Goal: Information Seeking & Learning: Check status

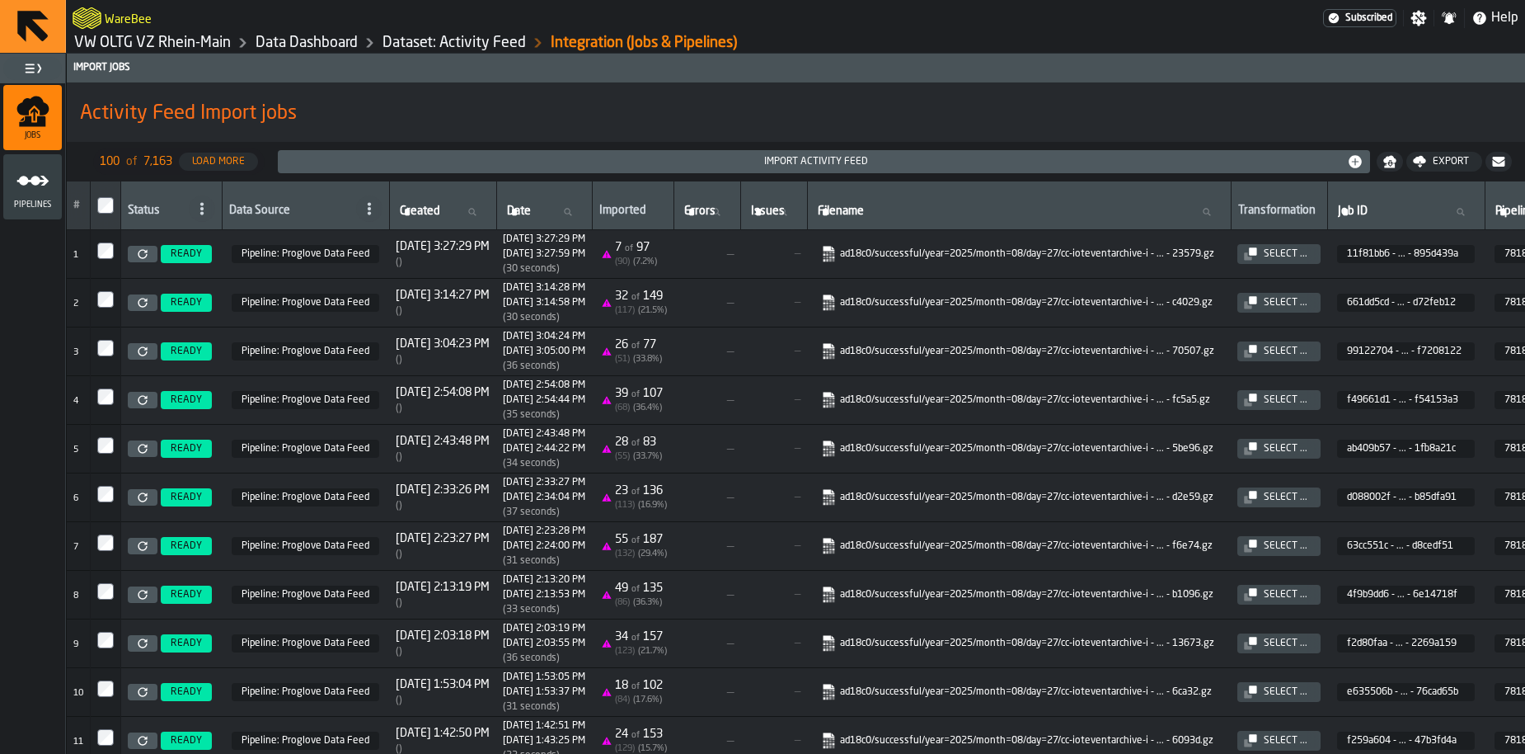
click at [340, 46] on link "Data Dashboard" at bounding box center [307, 43] width 102 height 18
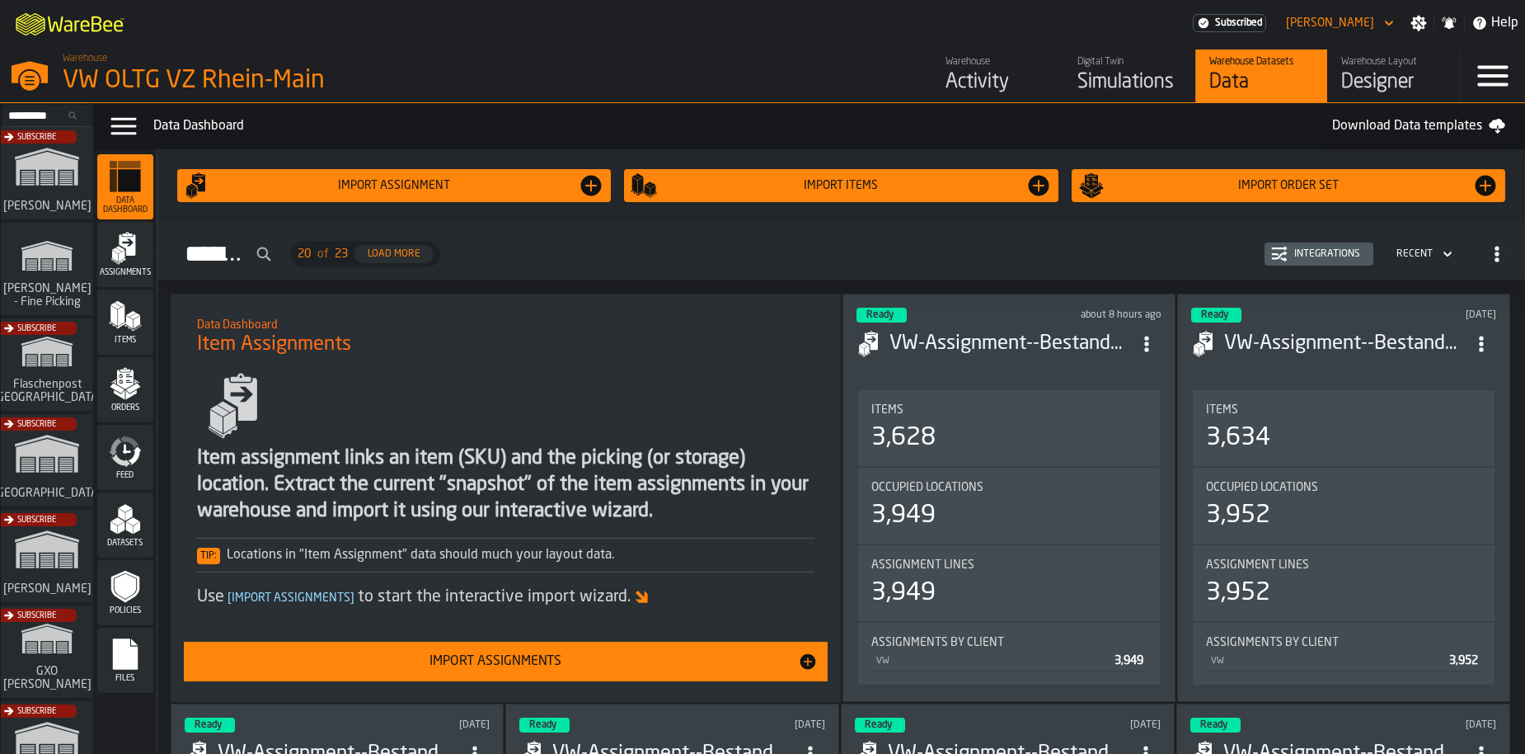
click at [121, 456] on icon "menu Feed" at bounding box center [125, 450] width 33 height 33
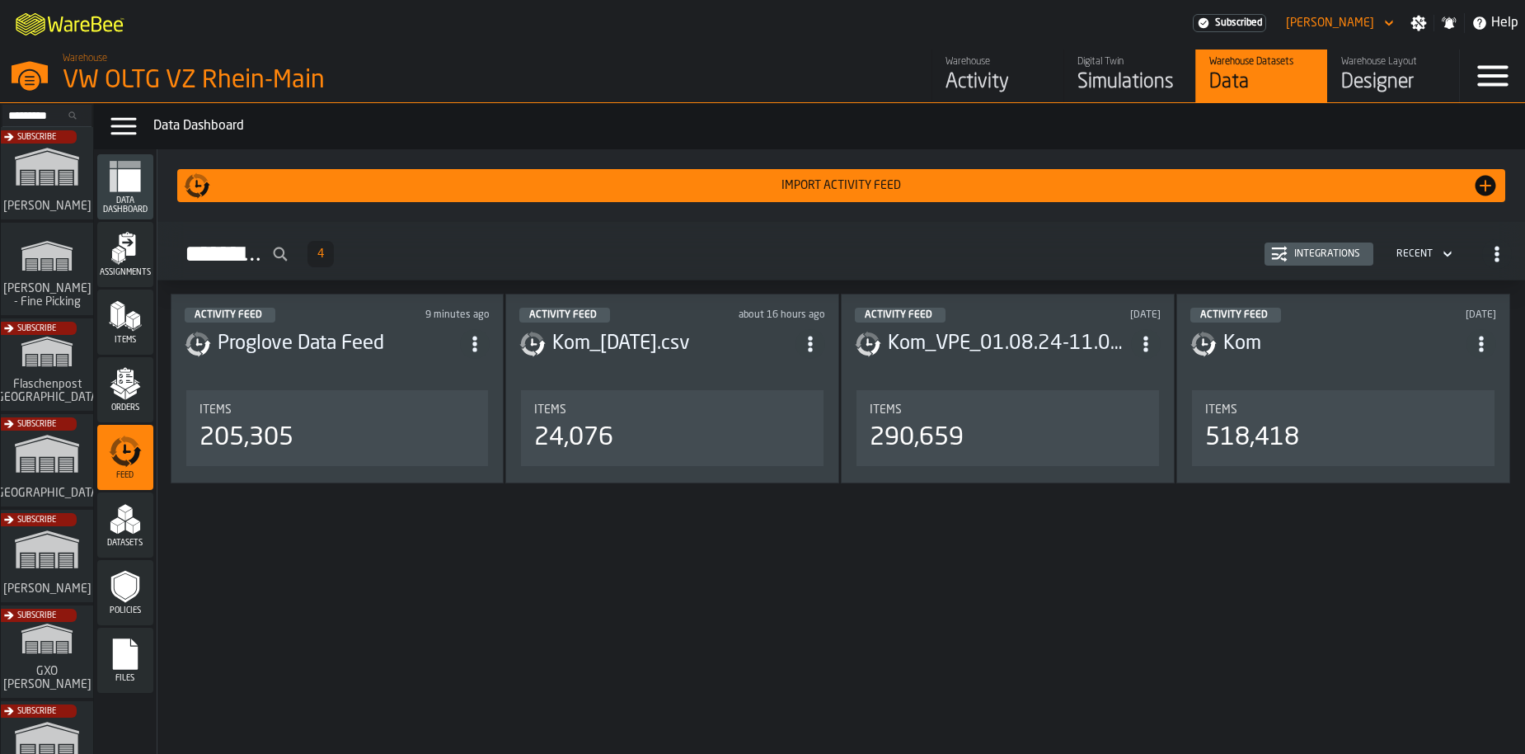
click at [1308, 256] on div "Integrations" at bounding box center [1327, 254] width 79 height 12
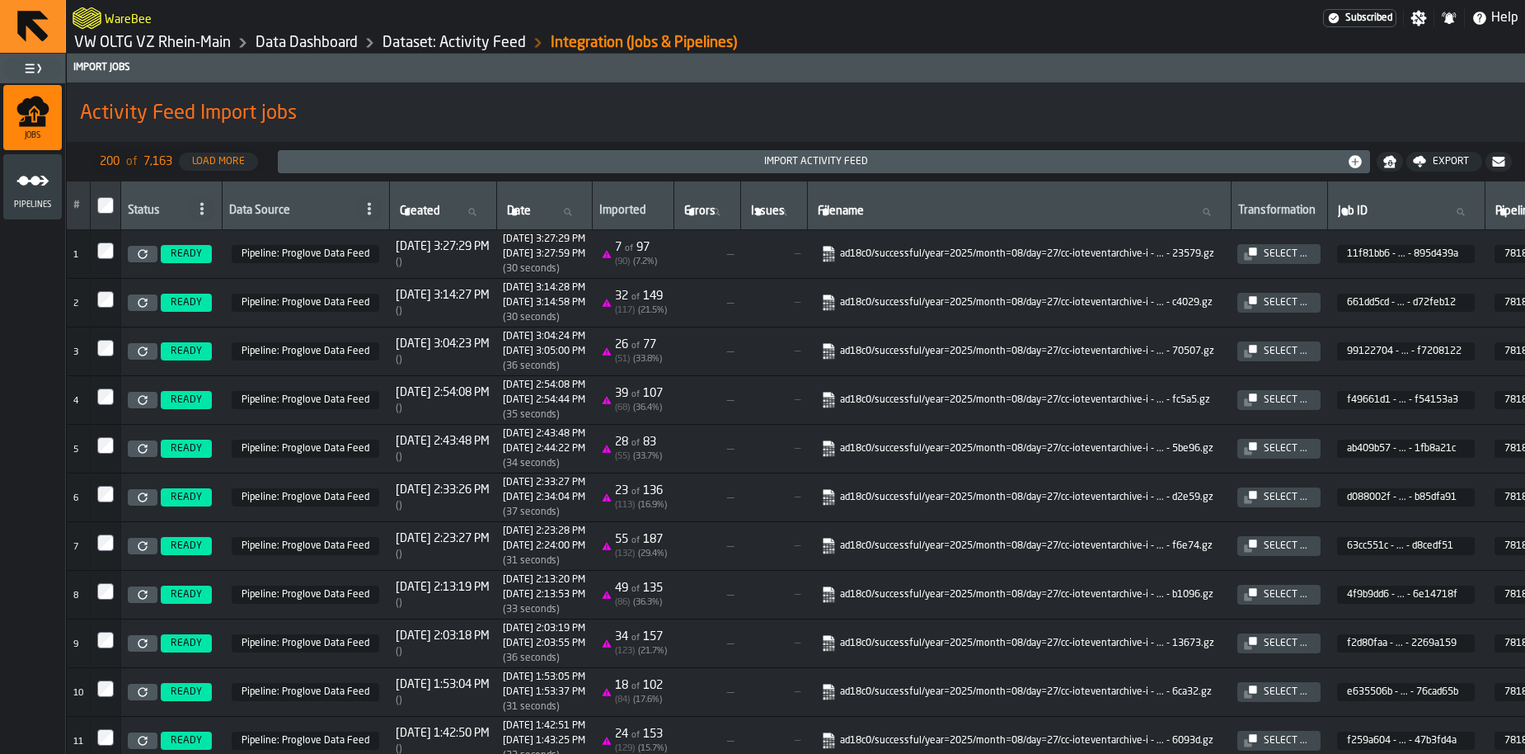
click at [192, 211] on span at bounding box center [202, 208] width 26 height 26
click at [363, 214] on icon at bounding box center [369, 208] width 13 height 13
click at [336, 232] on div "Manual" at bounding box center [325, 242] width 86 height 20
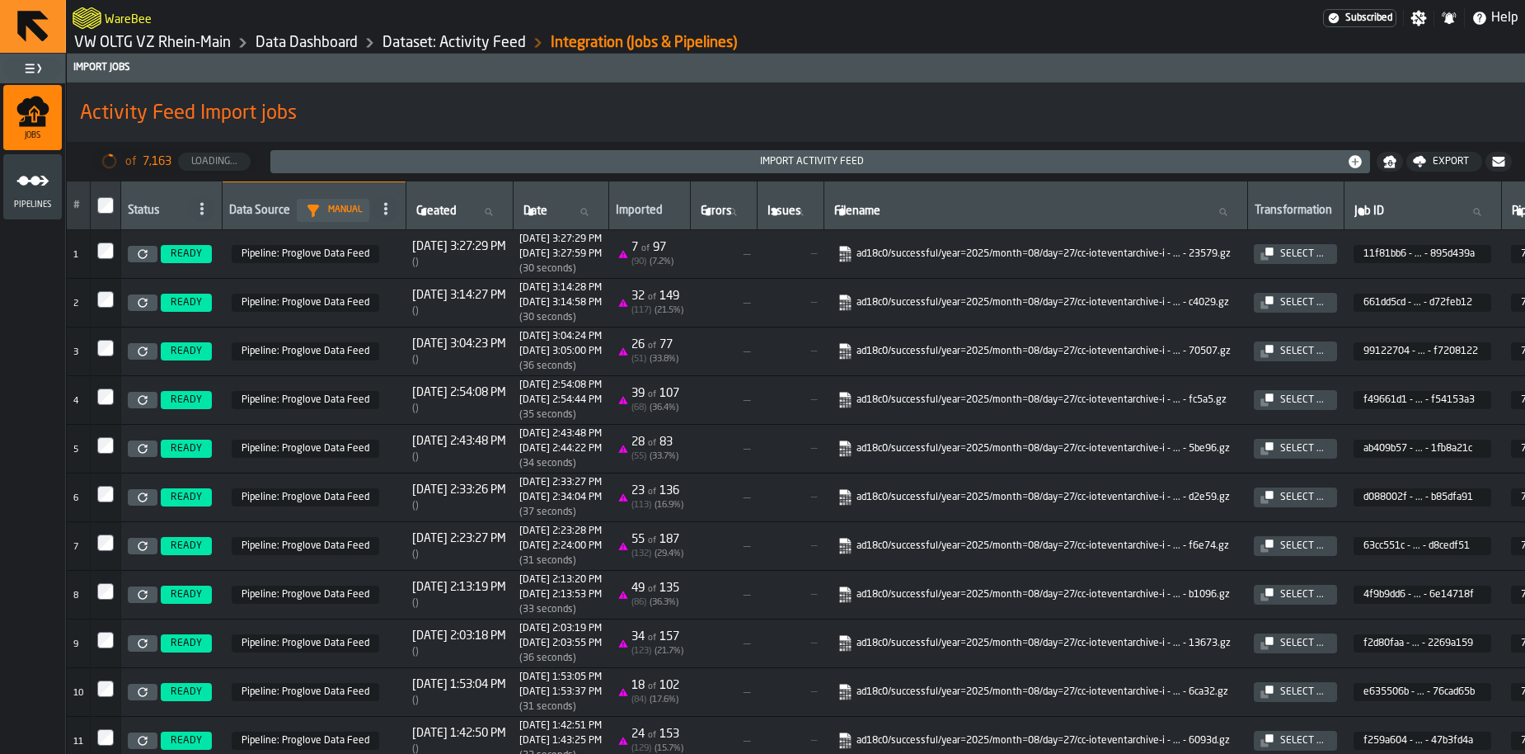
click at [386, 212] on icon at bounding box center [385, 208] width 13 height 13
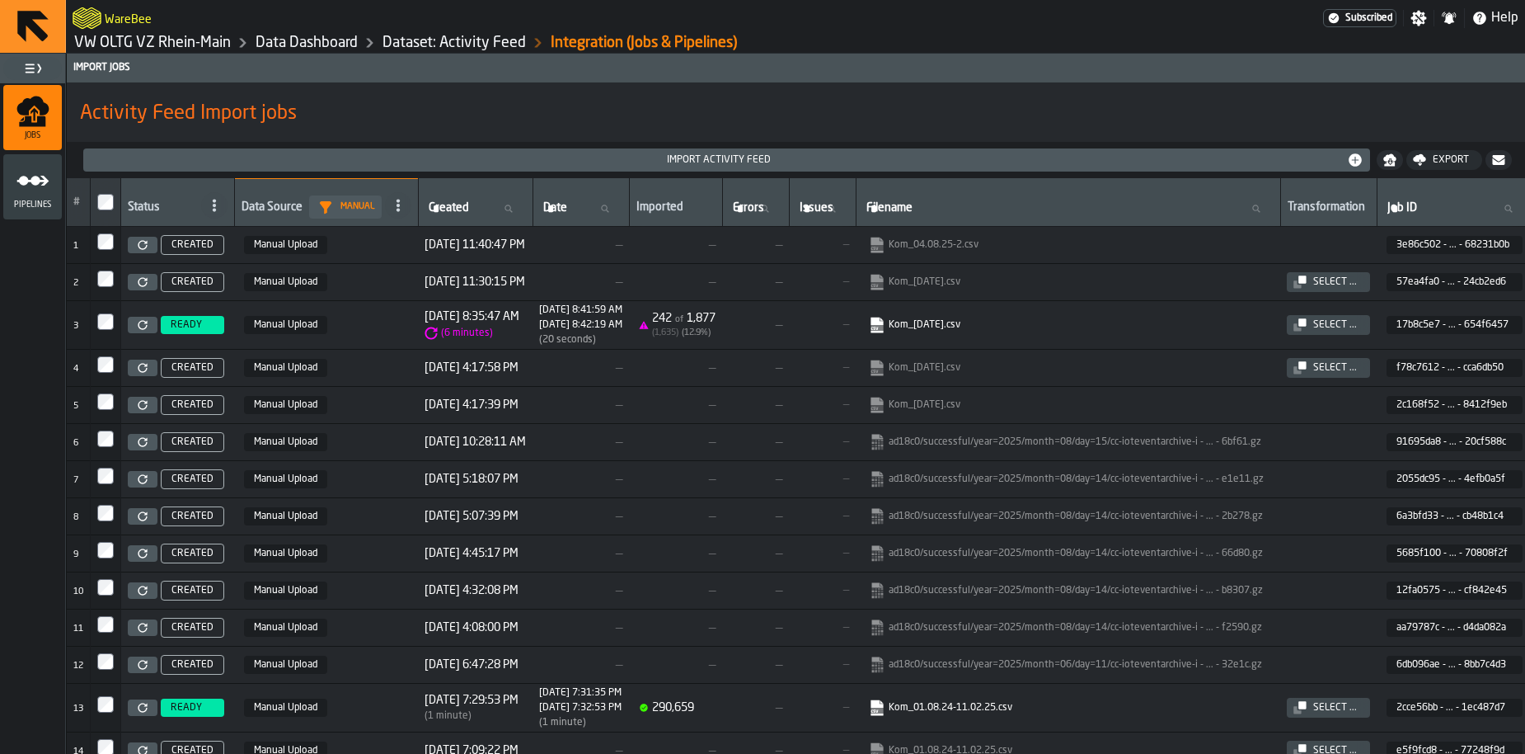
click at [385, 212] on span at bounding box center [398, 205] width 26 height 26
click at [355, 266] on li "Pipeline" at bounding box center [356, 278] width 106 height 40
click at [0, 0] on icon at bounding box center [0, 0] width 0 height 0
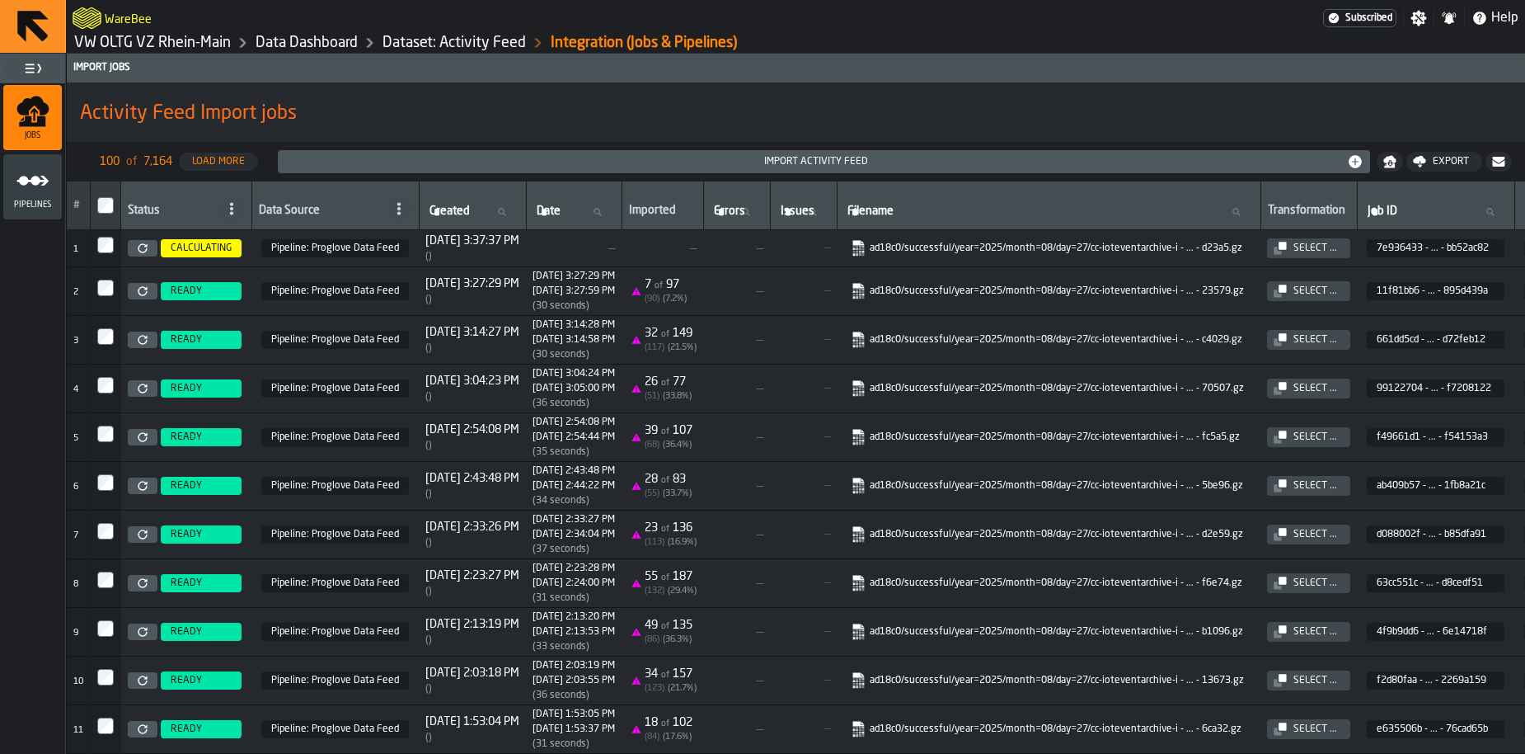
click at [200, 40] on link "VW OLTG VZ Rhein-Main" at bounding box center [152, 43] width 157 height 18
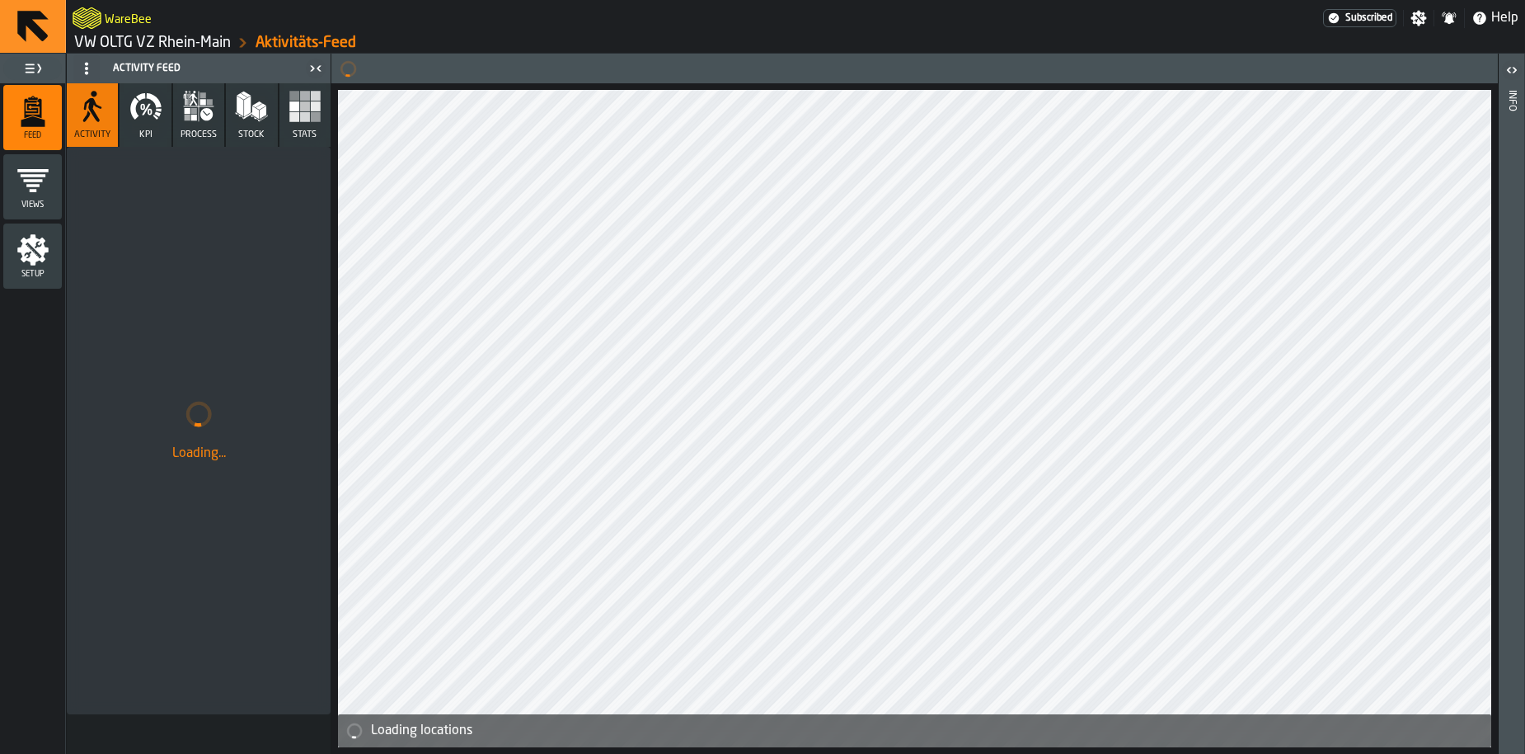
click at [195, 118] on icon "button" at bounding box center [194, 118] width 6 height 6
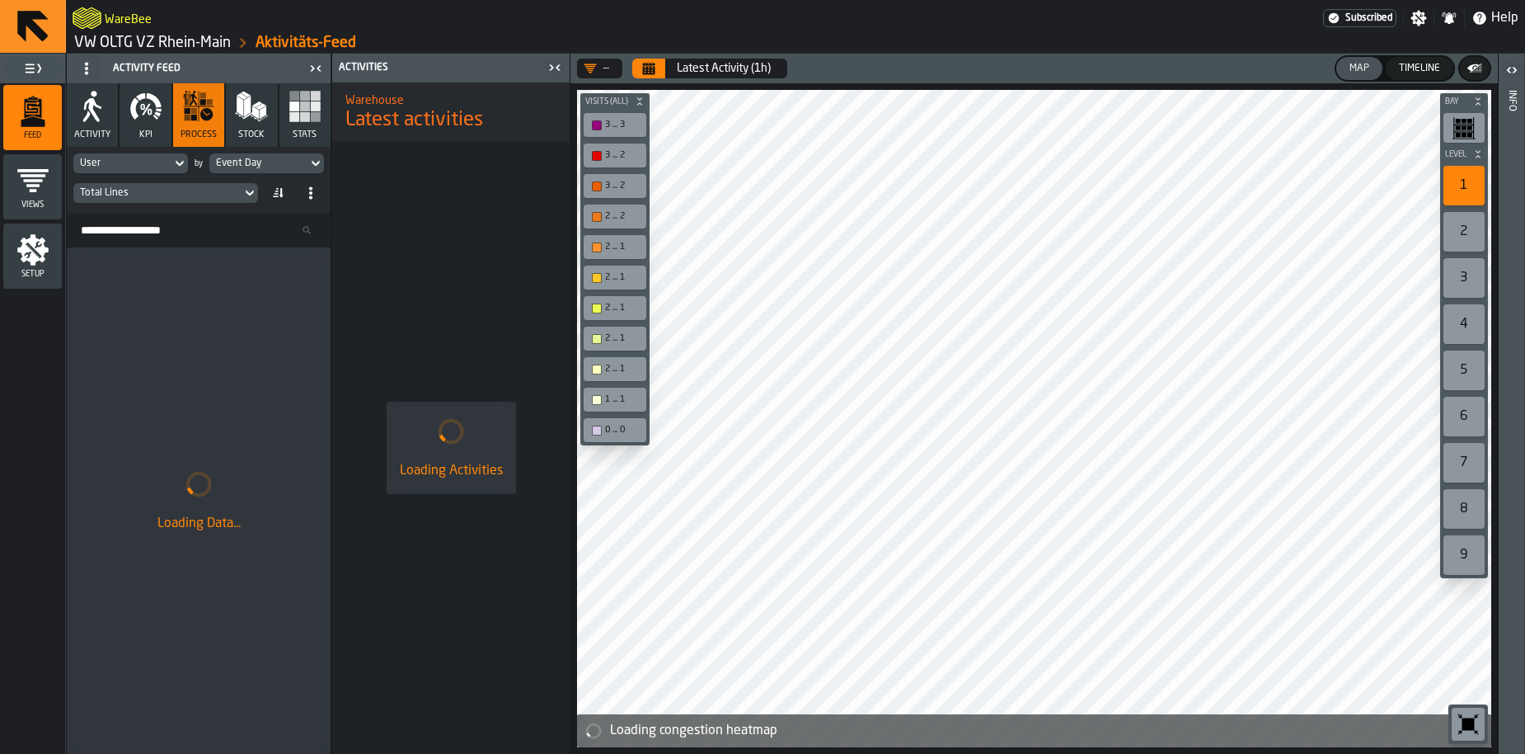
click at [648, 78] on header "— Latest Activity (1h) Map Timeline" at bounding box center [1033, 69] width 927 height 30
click at [650, 73] on icon "Calendar" at bounding box center [649, 70] width 12 height 8
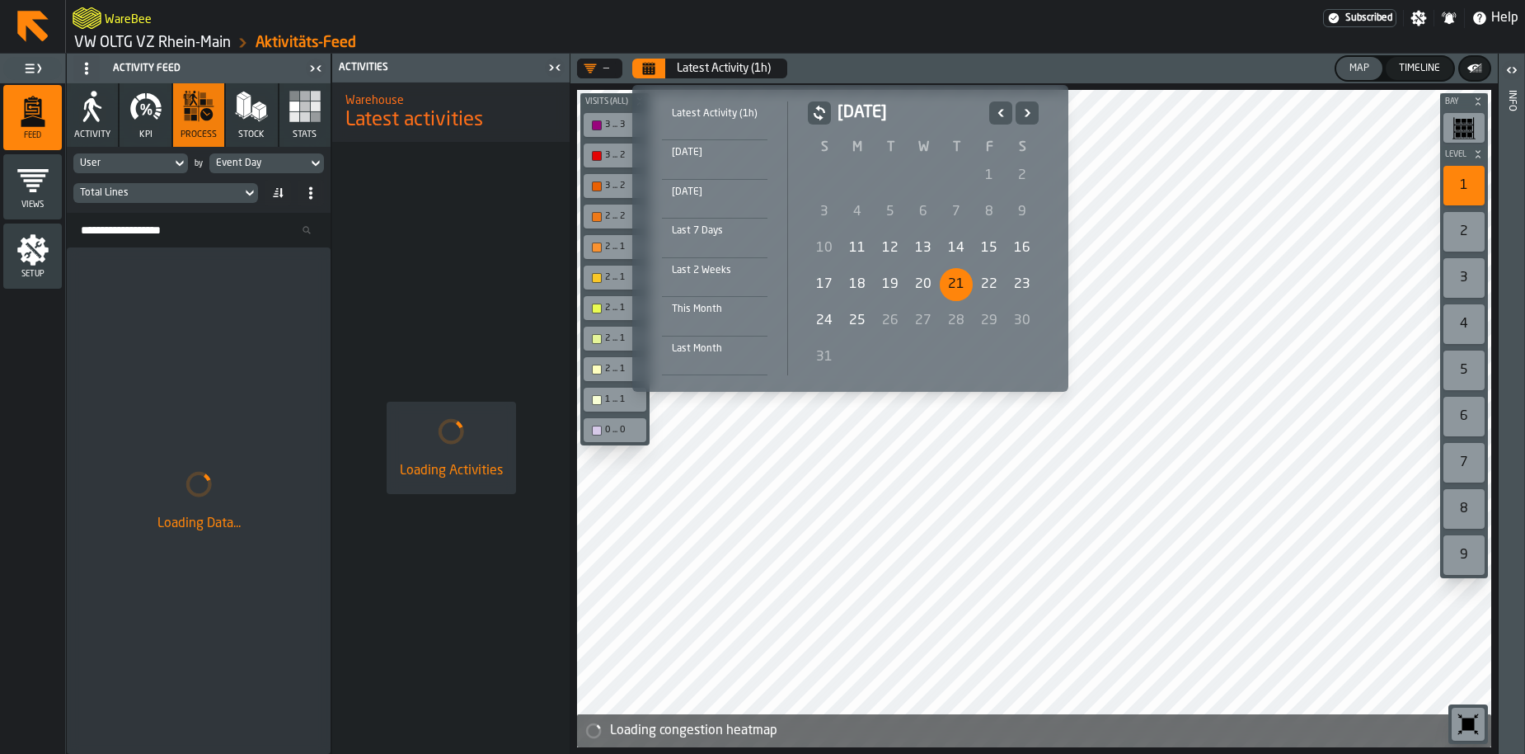
click at [955, 295] on div "21" at bounding box center [956, 284] width 33 height 33
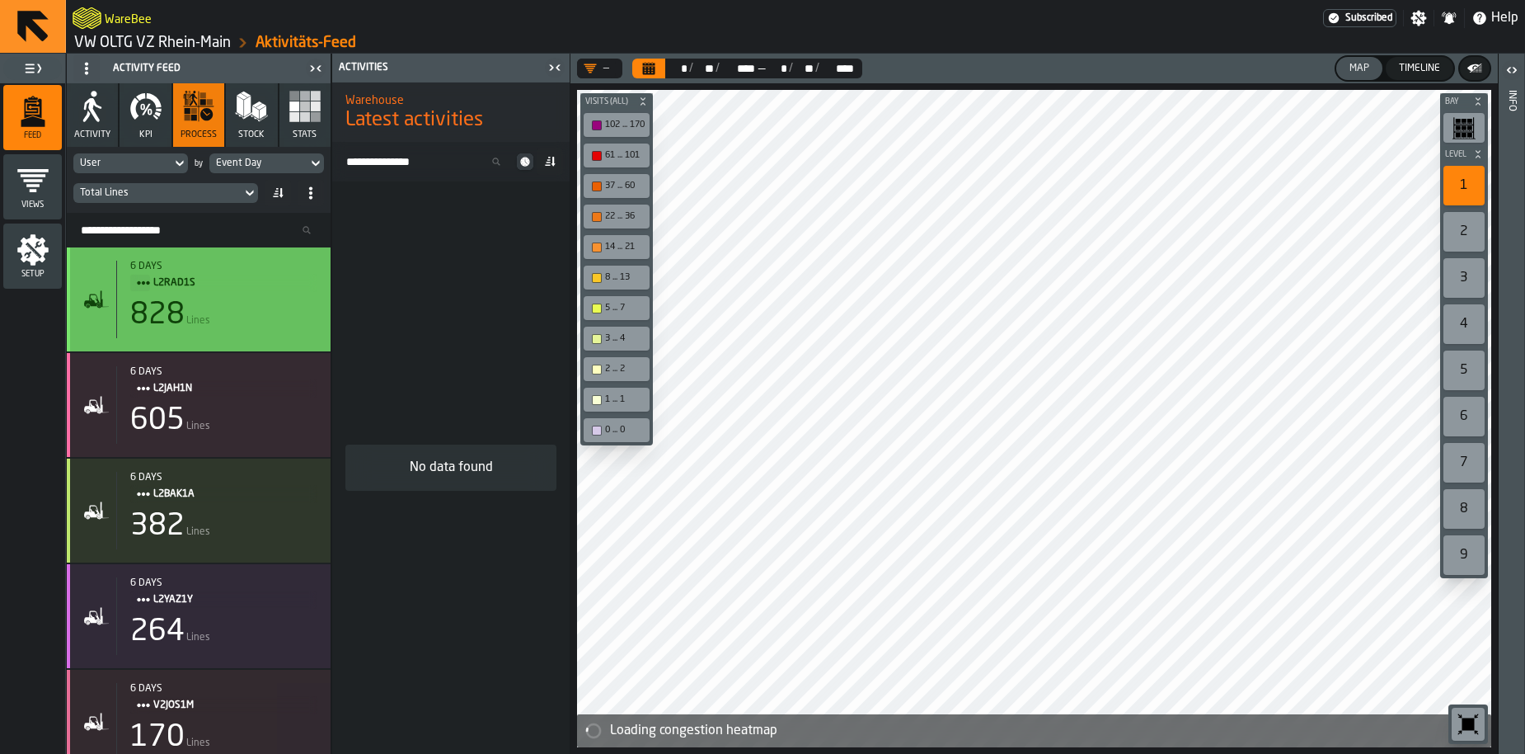
click at [177, 295] on div "6 days L2RAD1S 828 Lines" at bounding box center [216, 299] width 201 height 77
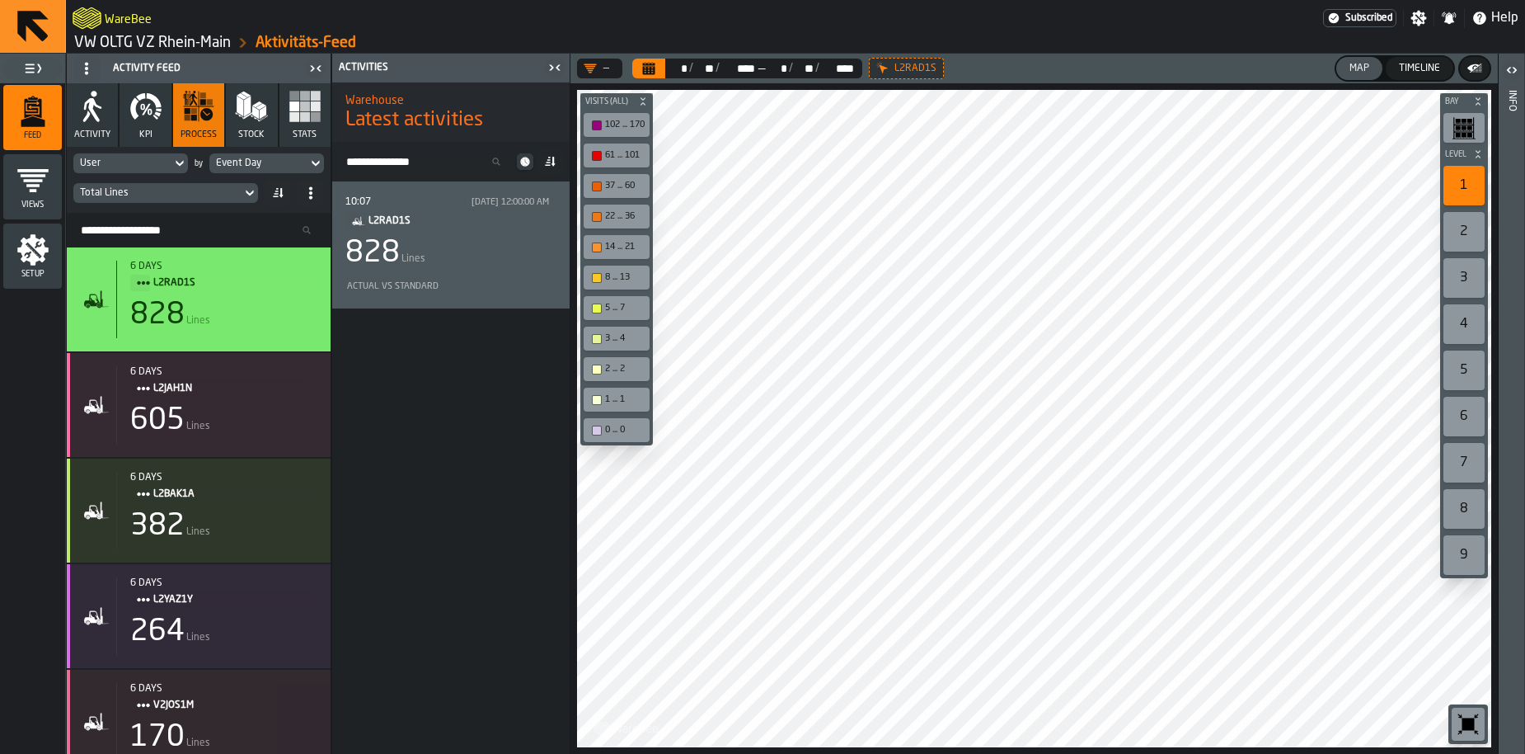
click at [472, 274] on div "10:07 8/21/2025, 12:00:00 AM L2RAD1S 828 Lines Actual vs Standard" at bounding box center [450, 245] width 211 height 101
